Goal: Use online tool/utility: Use online tool/utility

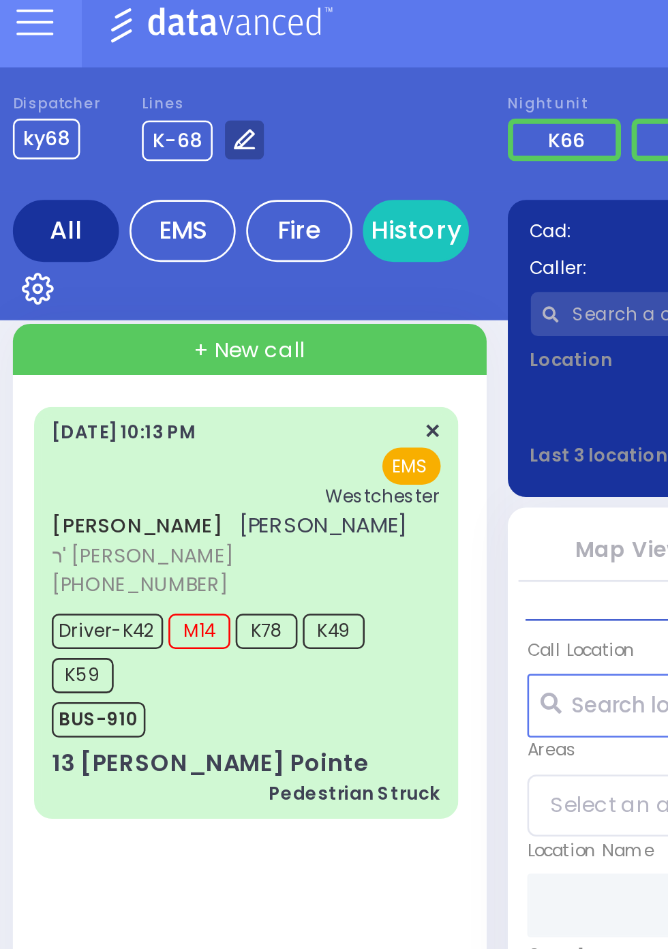
click at [99, 65] on icon at bounding box center [99, 63] width 8 height 8
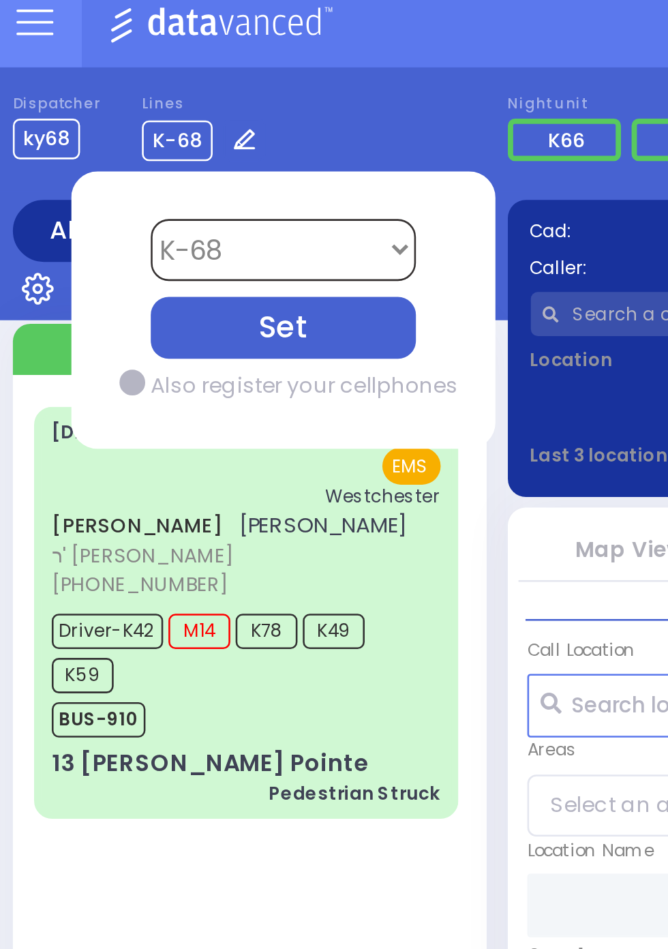
click at [129, 104] on select "Bay K-14 K-16 K-18 K-40 K-6 K-61 K-63 K-67 K-72 Medic 7 K-68 K-48 D-801 D-802 D…" at bounding box center [114, 106] width 102 height 24
select select "4"
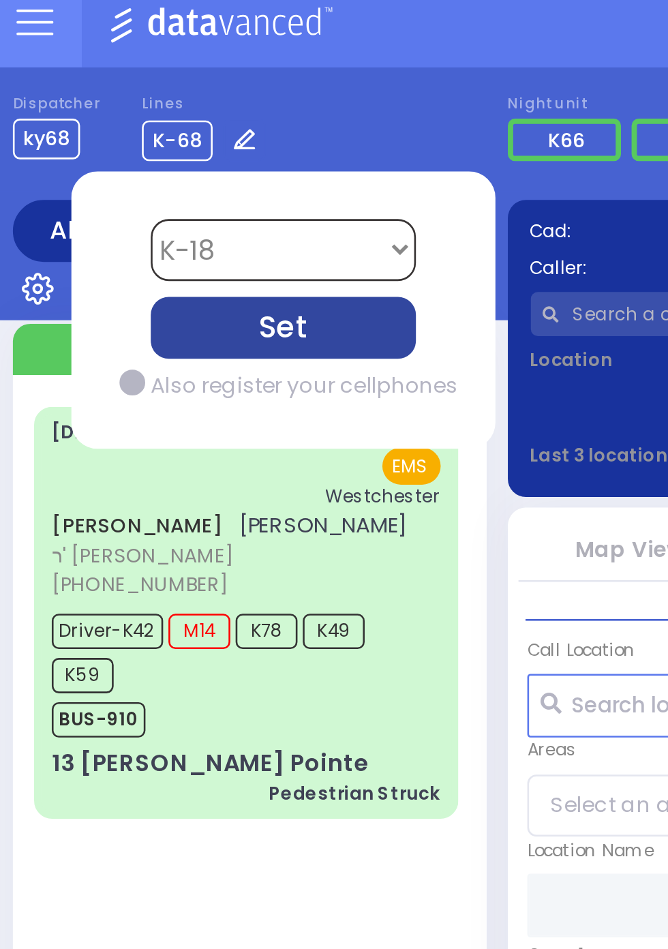
click at [140, 134] on div "Set" at bounding box center [114, 136] width 102 height 24
